Goal: Find contact information

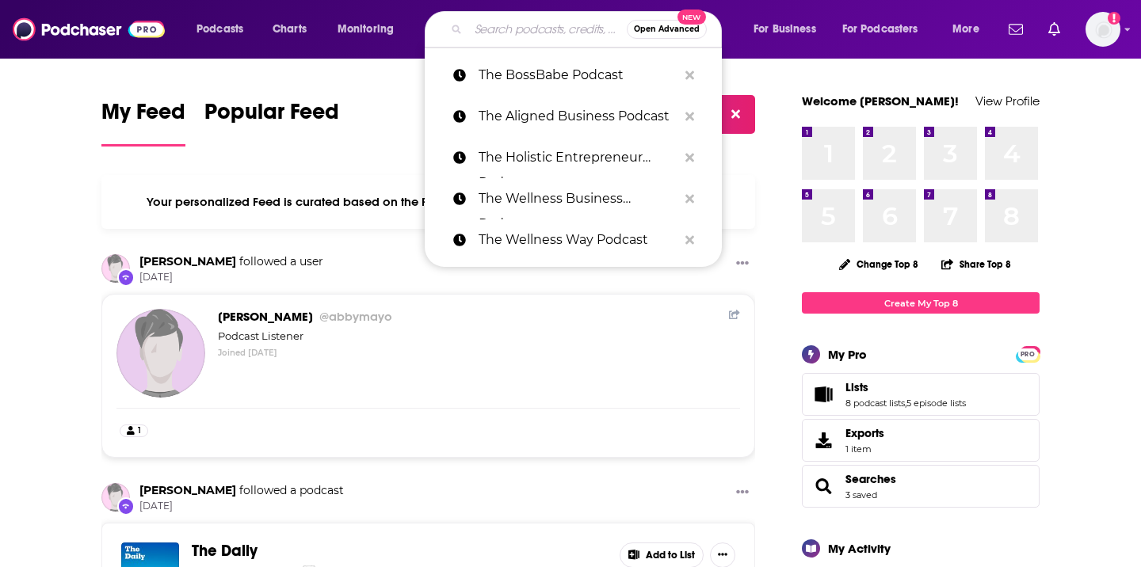
click at [529, 21] on input "Search podcasts, credits, & more..." at bounding box center [547, 29] width 158 height 25
paste input "An Hour of Innovation"
type input "An Hour of Innovation"
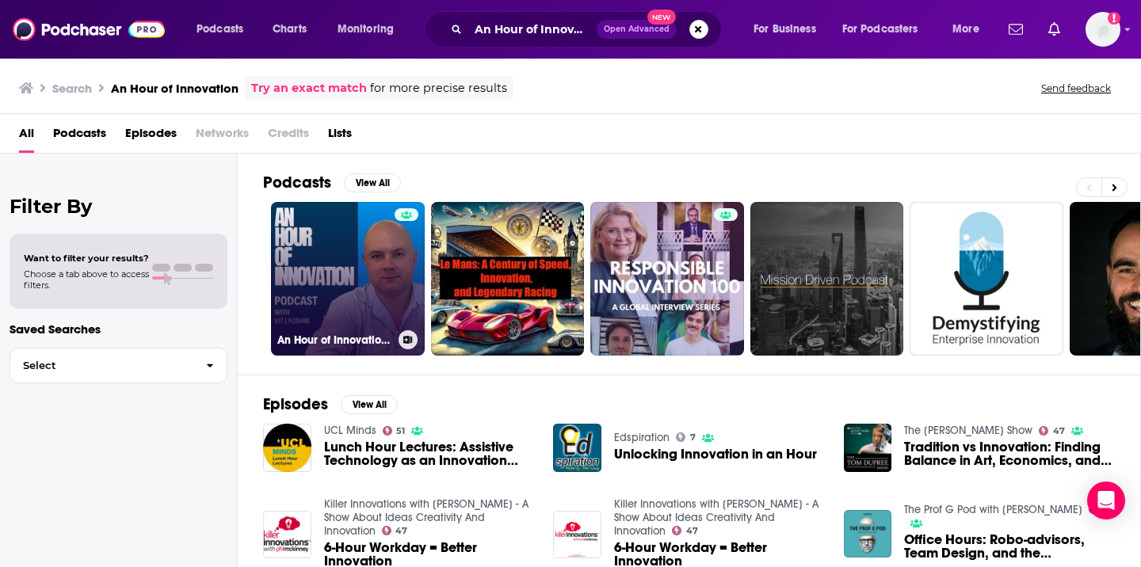
click at [338, 257] on link "An Hour of Innovation with [PERSON_NAME]" at bounding box center [348, 279] width 154 height 154
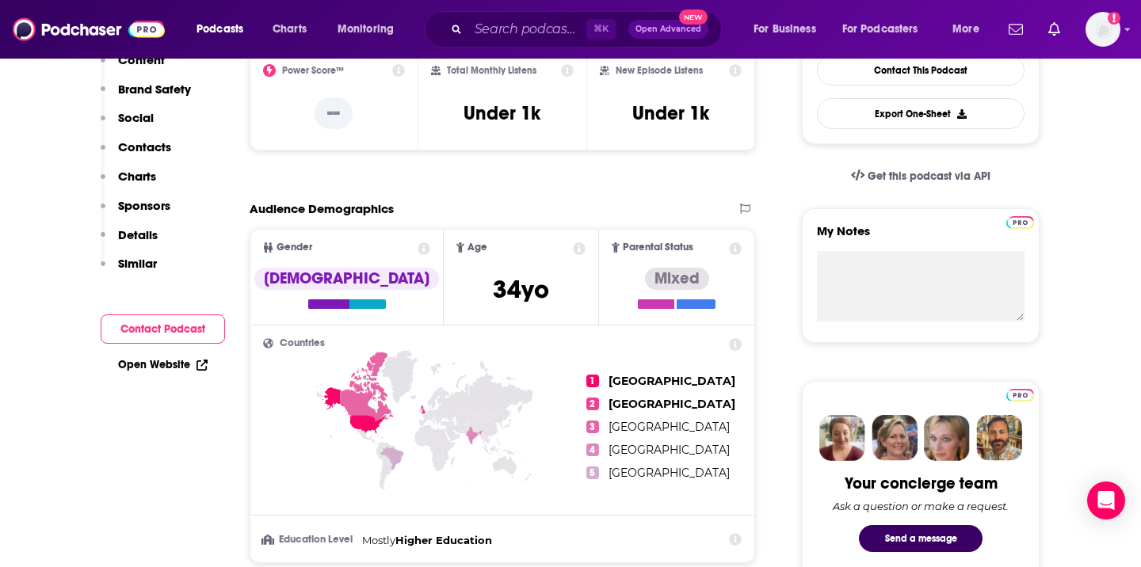
scroll to position [597, 0]
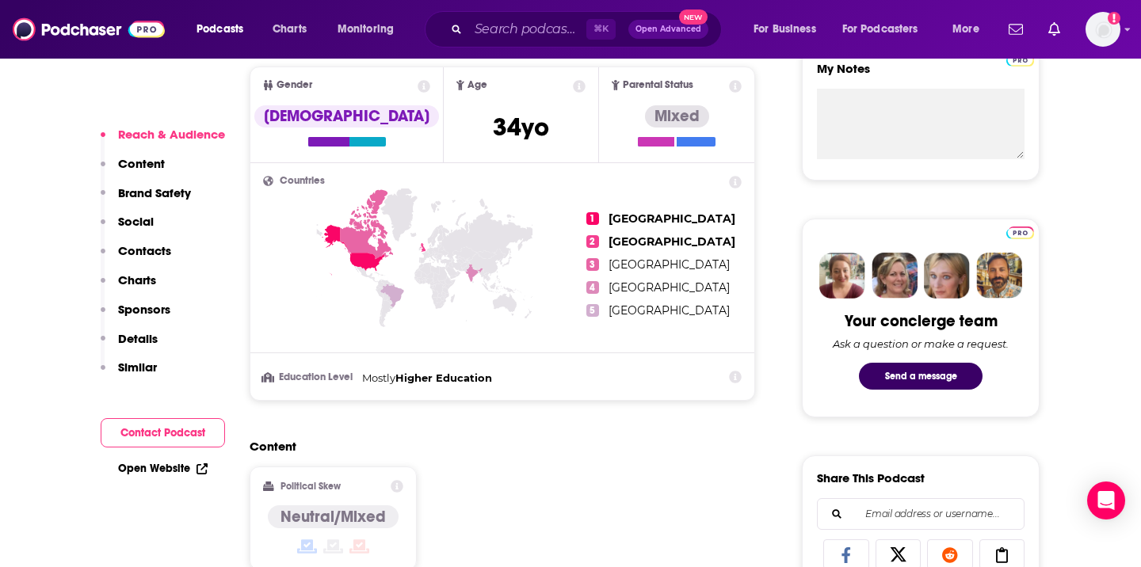
click at [146, 251] on p "Contacts" at bounding box center [144, 250] width 53 height 15
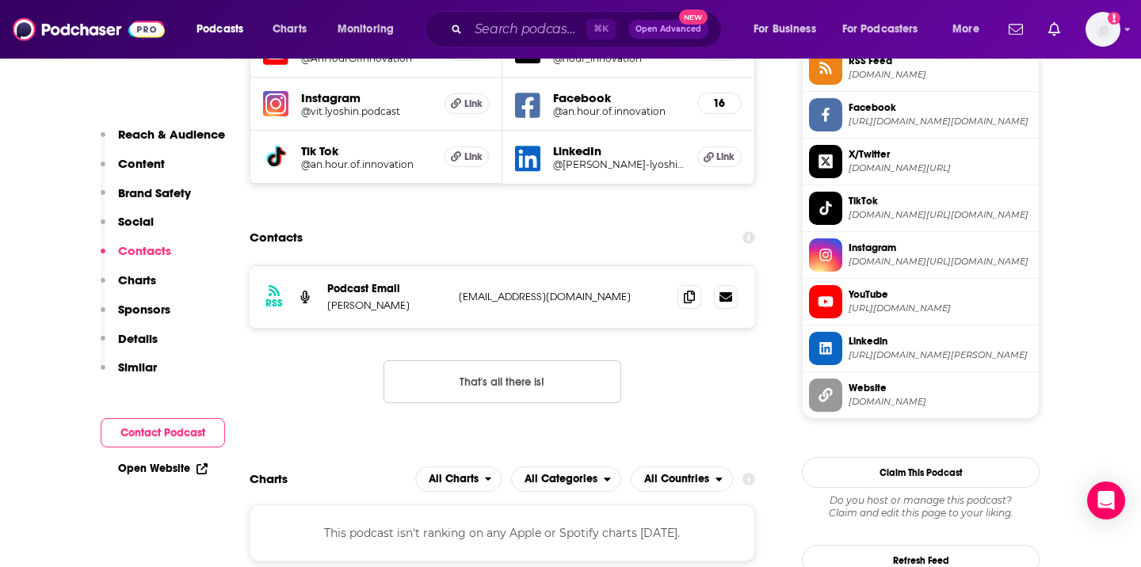
scroll to position [1350, 0]
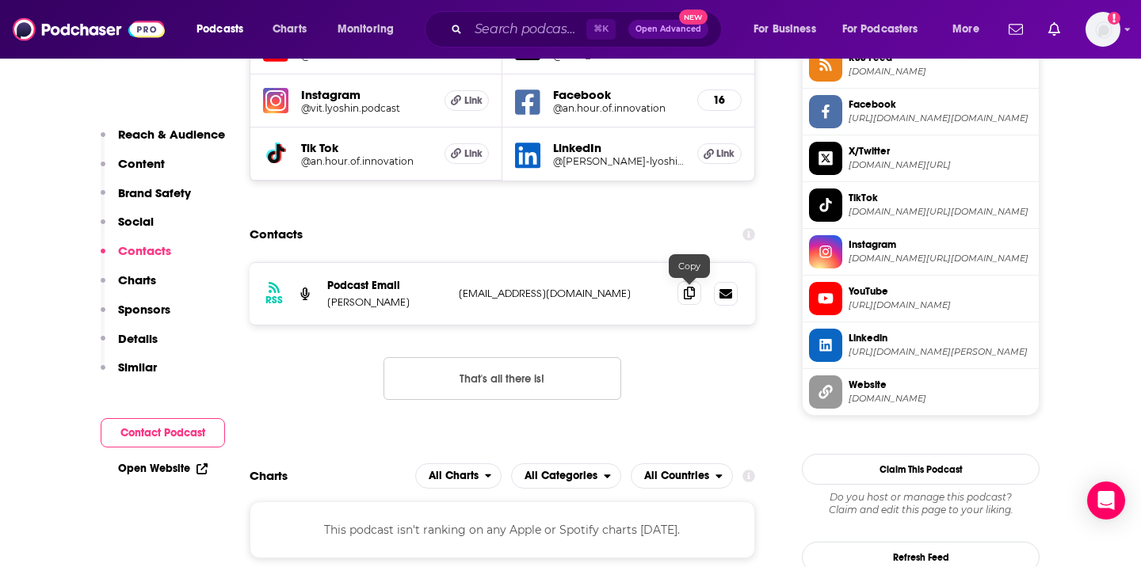
click at [691, 295] on icon at bounding box center [689, 293] width 11 height 13
click at [553, 19] on input "Search podcasts, credits, & more..." at bounding box center [527, 29] width 118 height 25
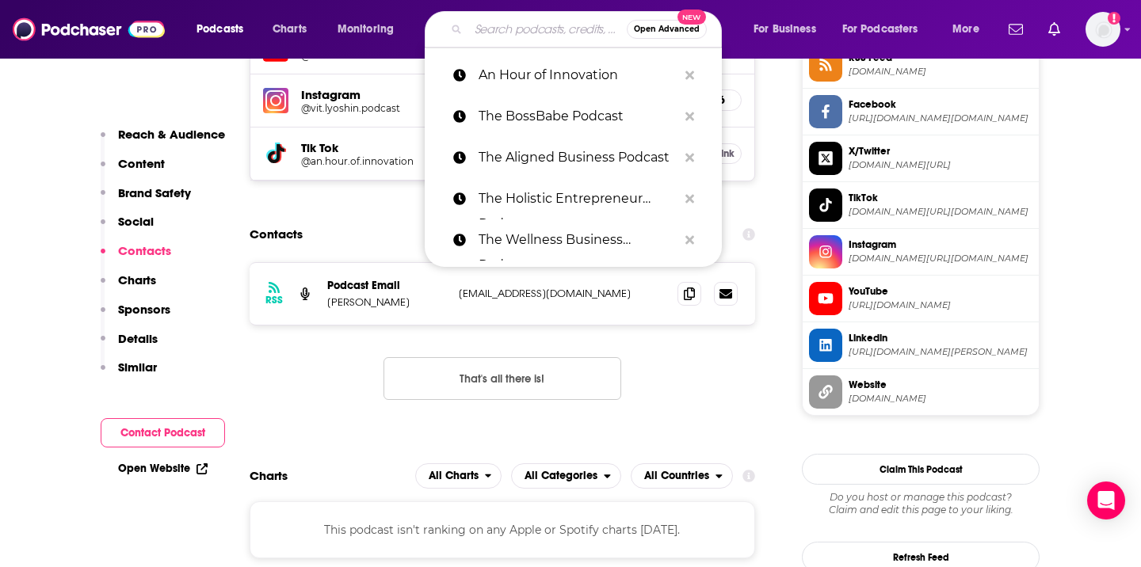
paste input "Awesome Future [PERSON_NAME]"
type input "Awesome Future [PERSON_NAME]"
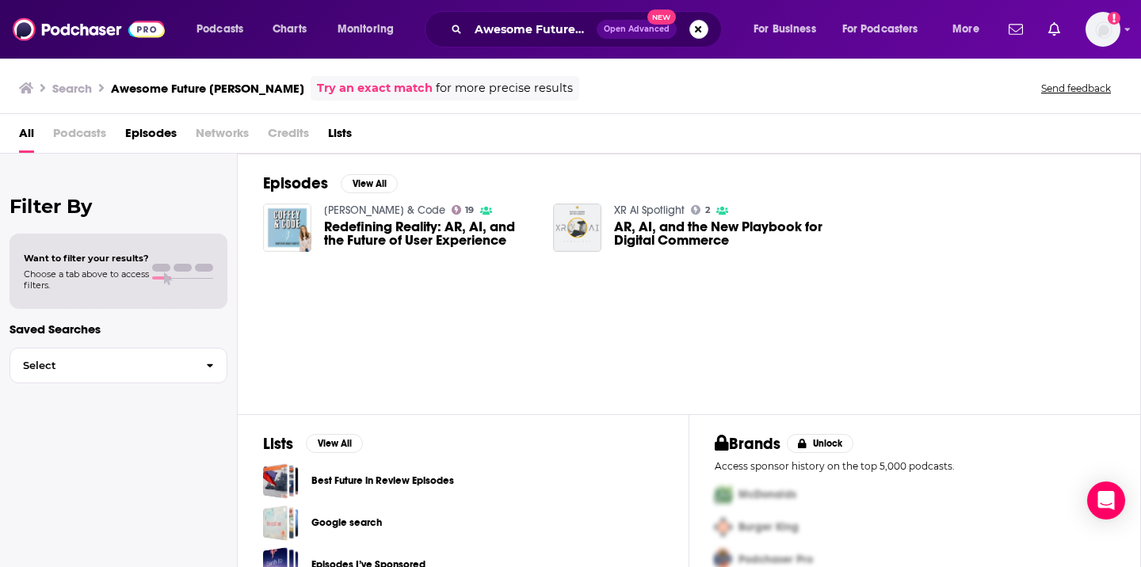
click at [693, 32] on button "Search podcasts, credits, & more..." at bounding box center [698, 29] width 19 height 19
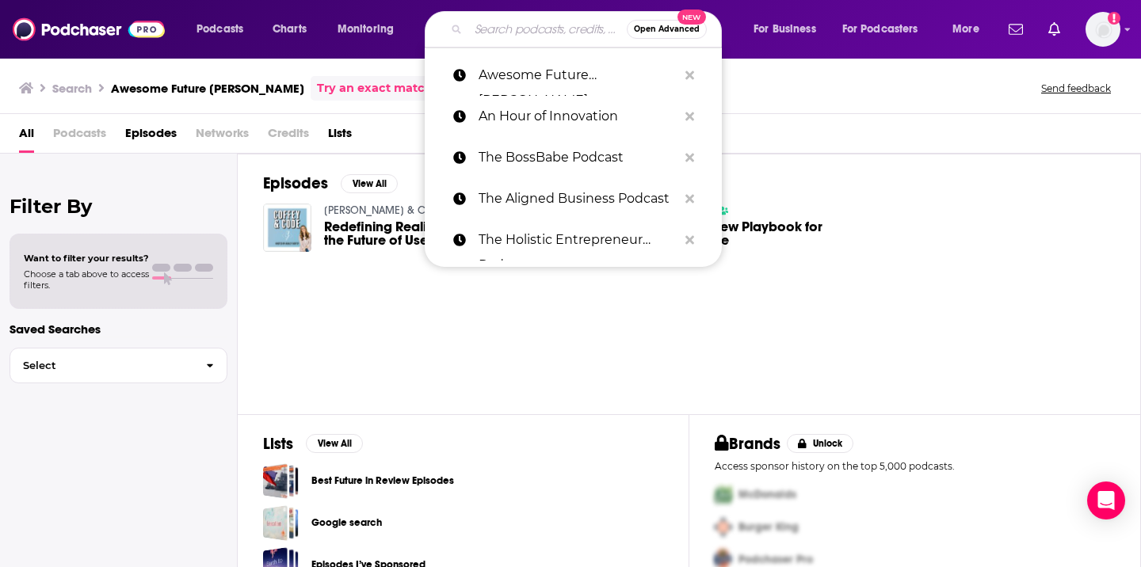
paste input "Beyond Clinical Walls Podcast"
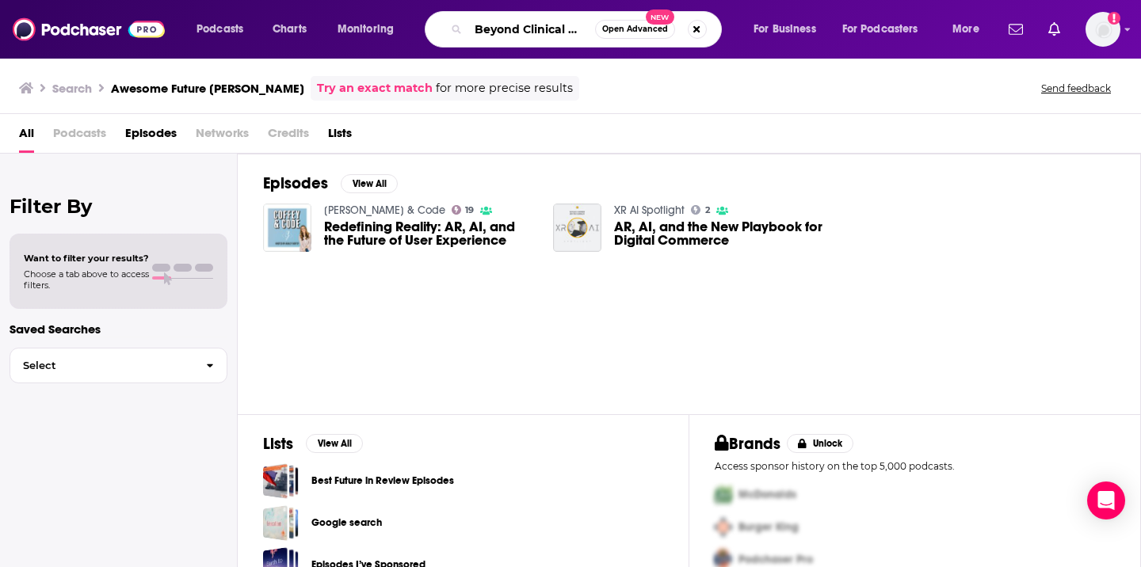
scroll to position [0, 63]
type input "Beyond Clinical Walls Podcast"
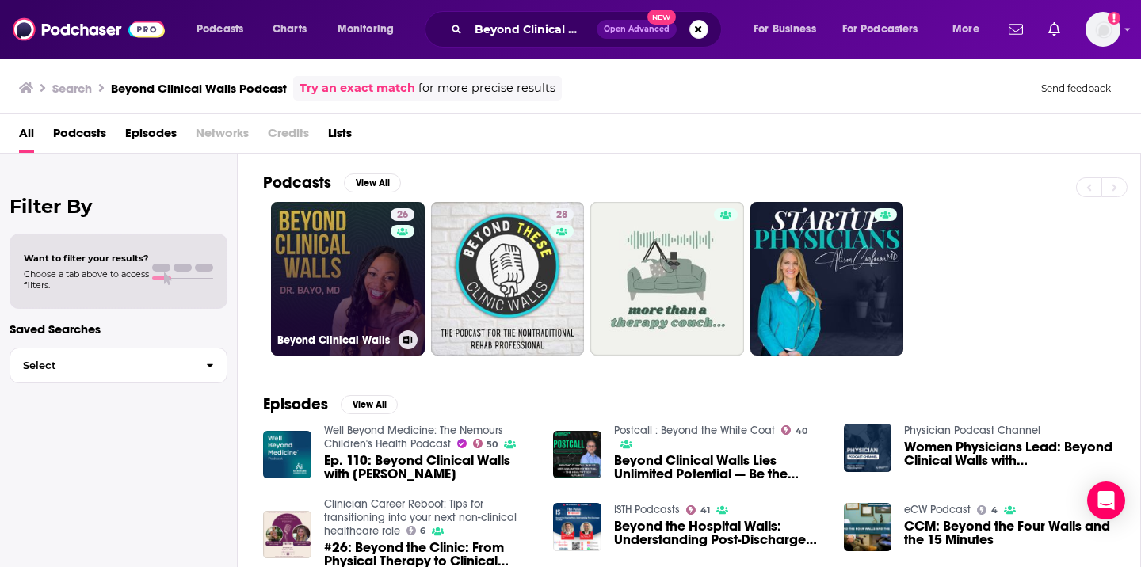
click at [380, 277] on link "26 Beyond Clinical Walls" at bounding box center [348, 279] width 154 height 154
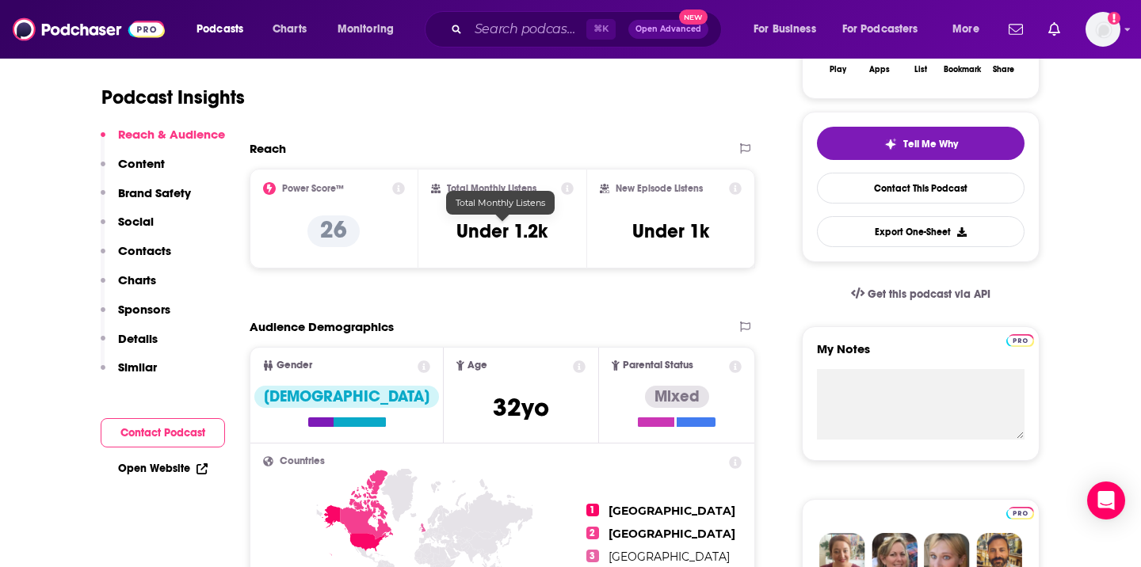
scroll to position [952, 0]
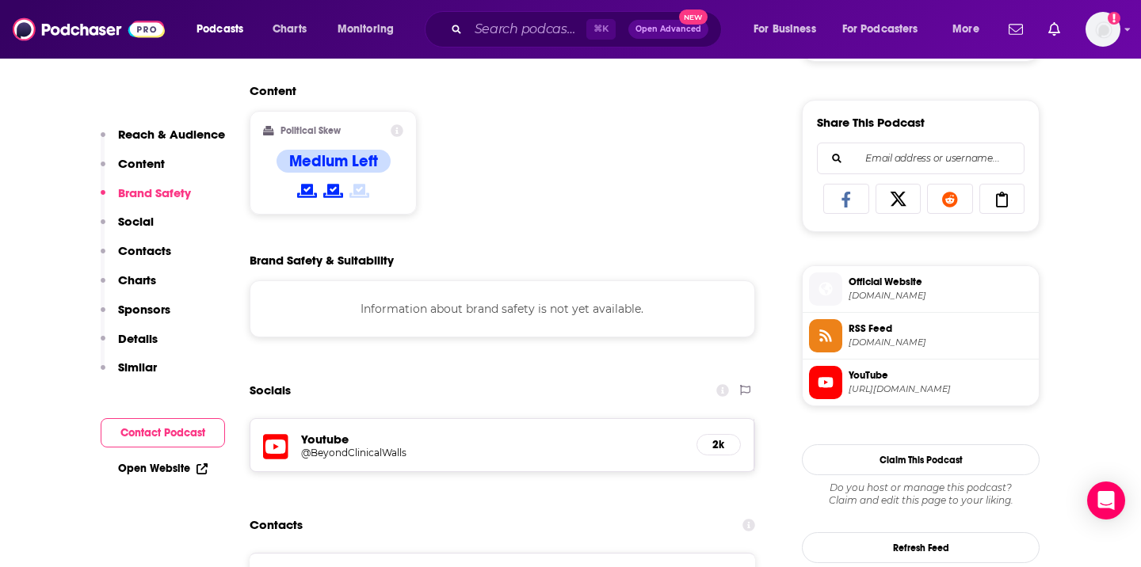
click at [138, 251] on p "Contacts" at bounding box center [144, 250] width 53 height 15
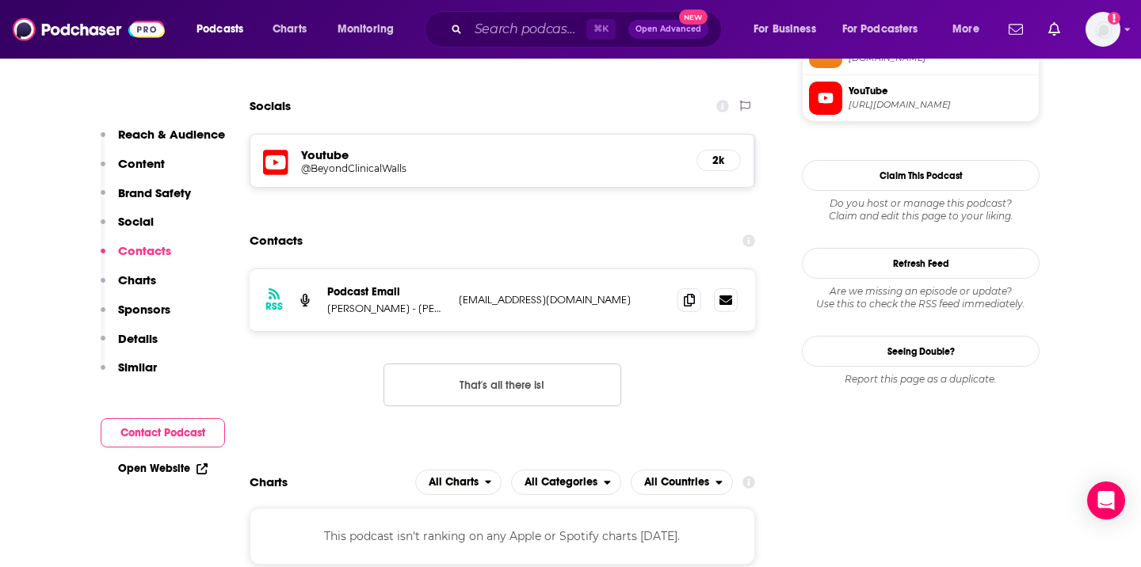
scroll to position [1243, 0]
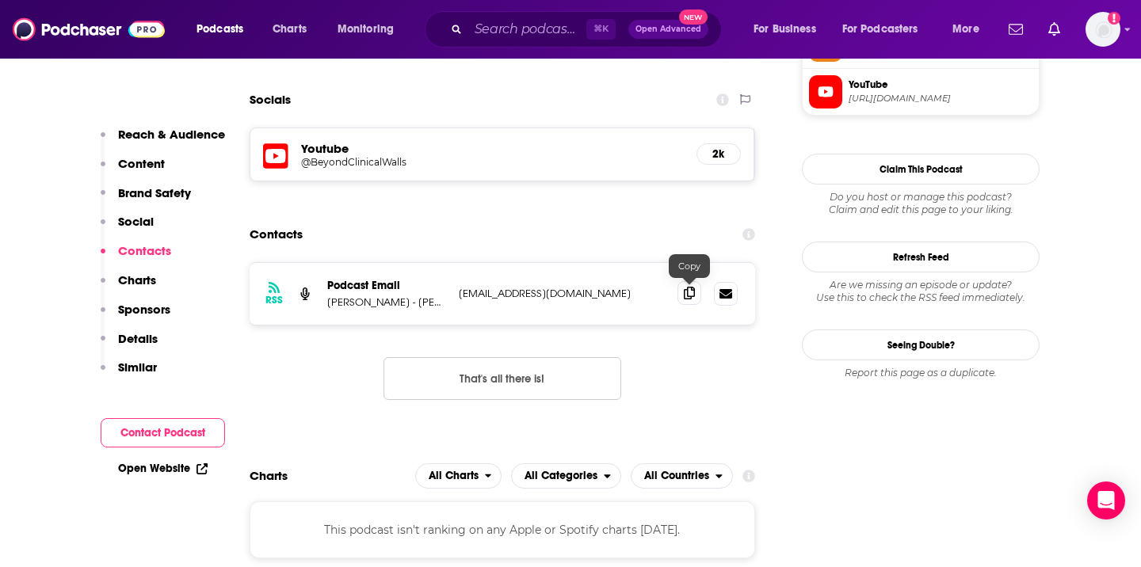
click at [688, 299] on icon at bounding box center [689, 293] width 11 height 13
